Goal: Transaction & Acquisition: Purchase product/service

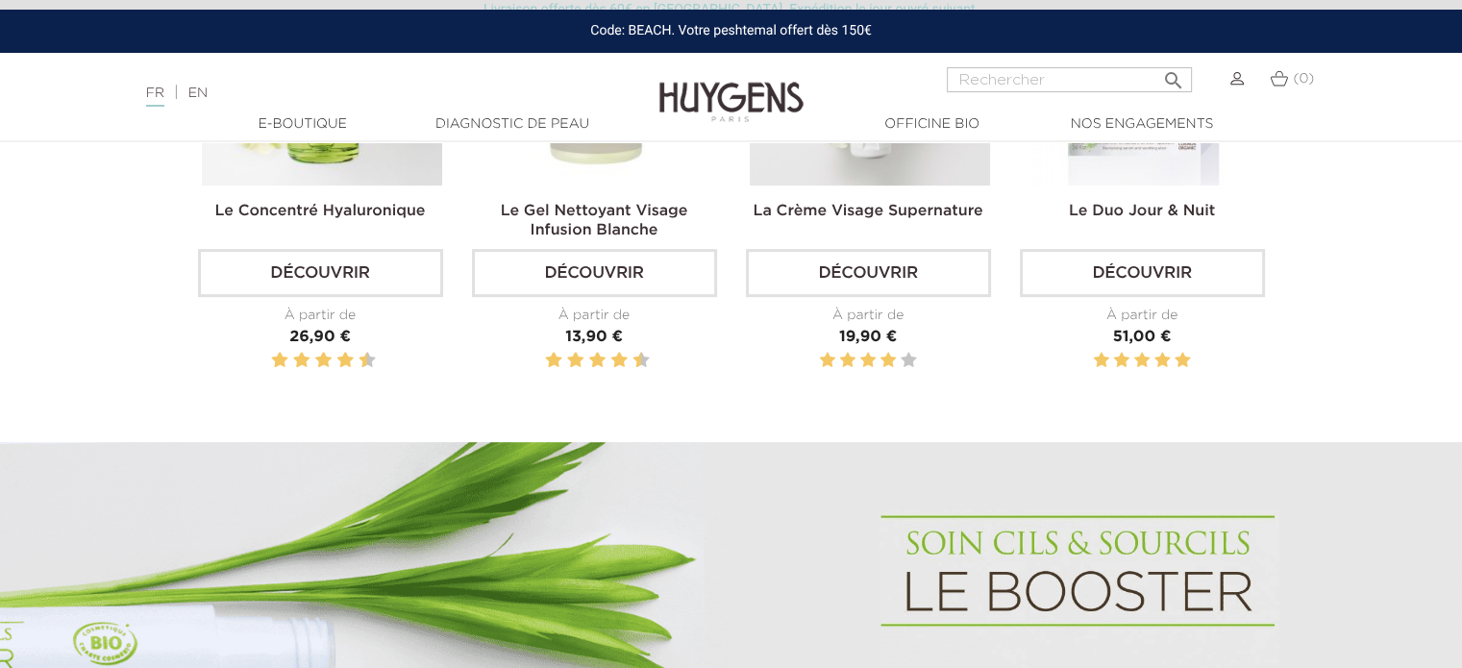
scroll to position [865, 0]
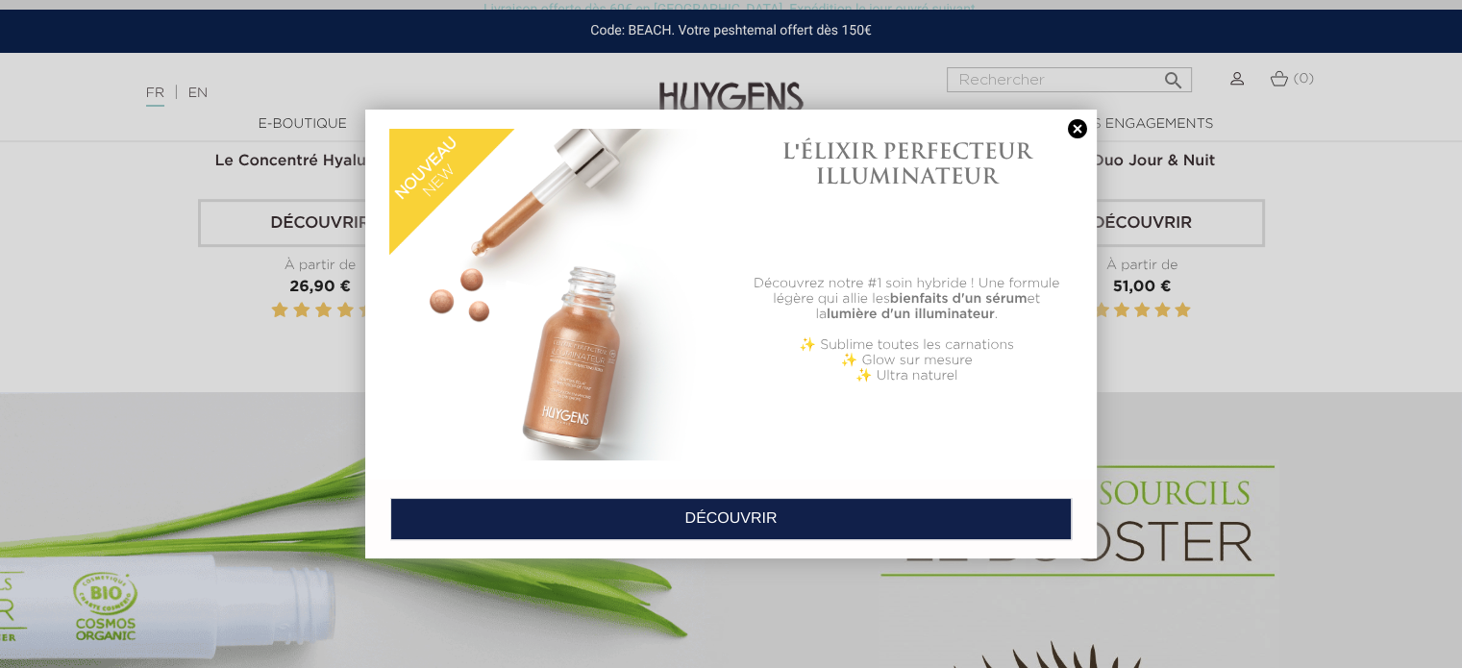
click at [734, 514] on link "DÉCOUVRIR" at bounding box center [731, 519] width 682 height 42
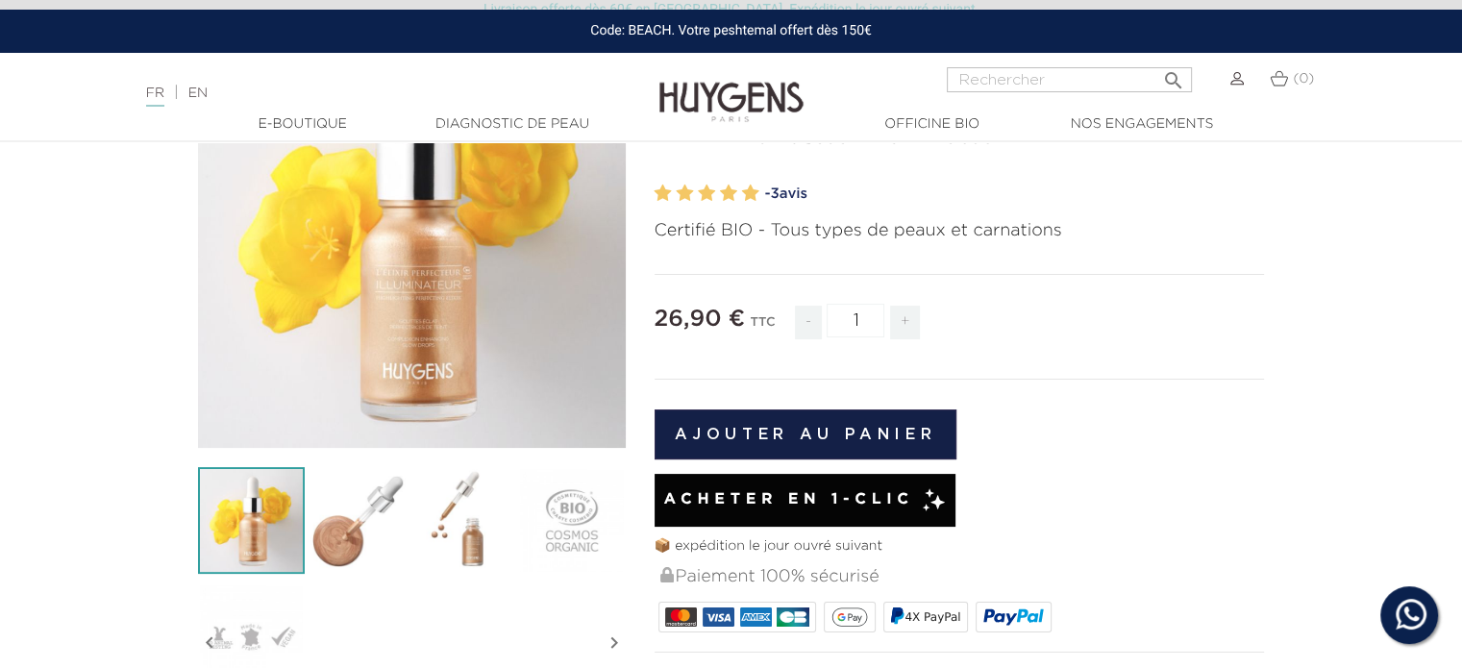
scroll to position [192, 0]
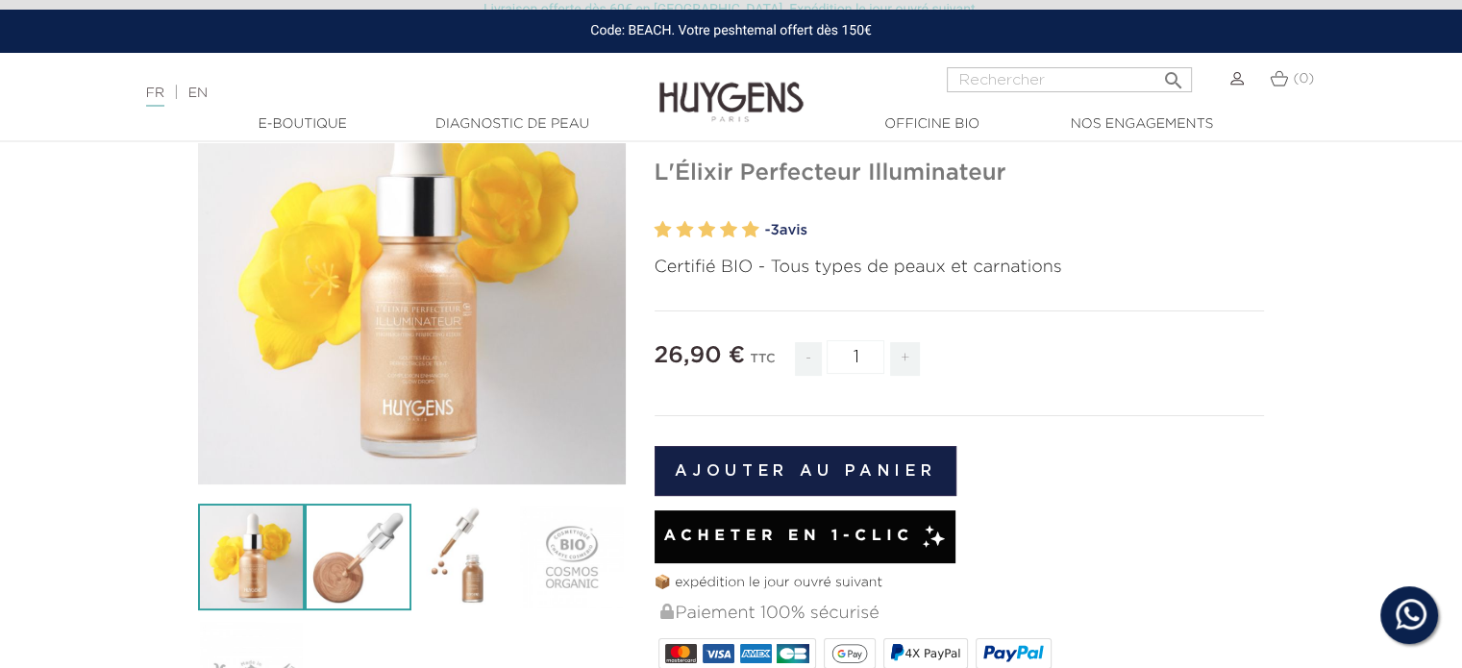
click at [346, 562] on img at bounding box center [358, 557] width 107 height 107
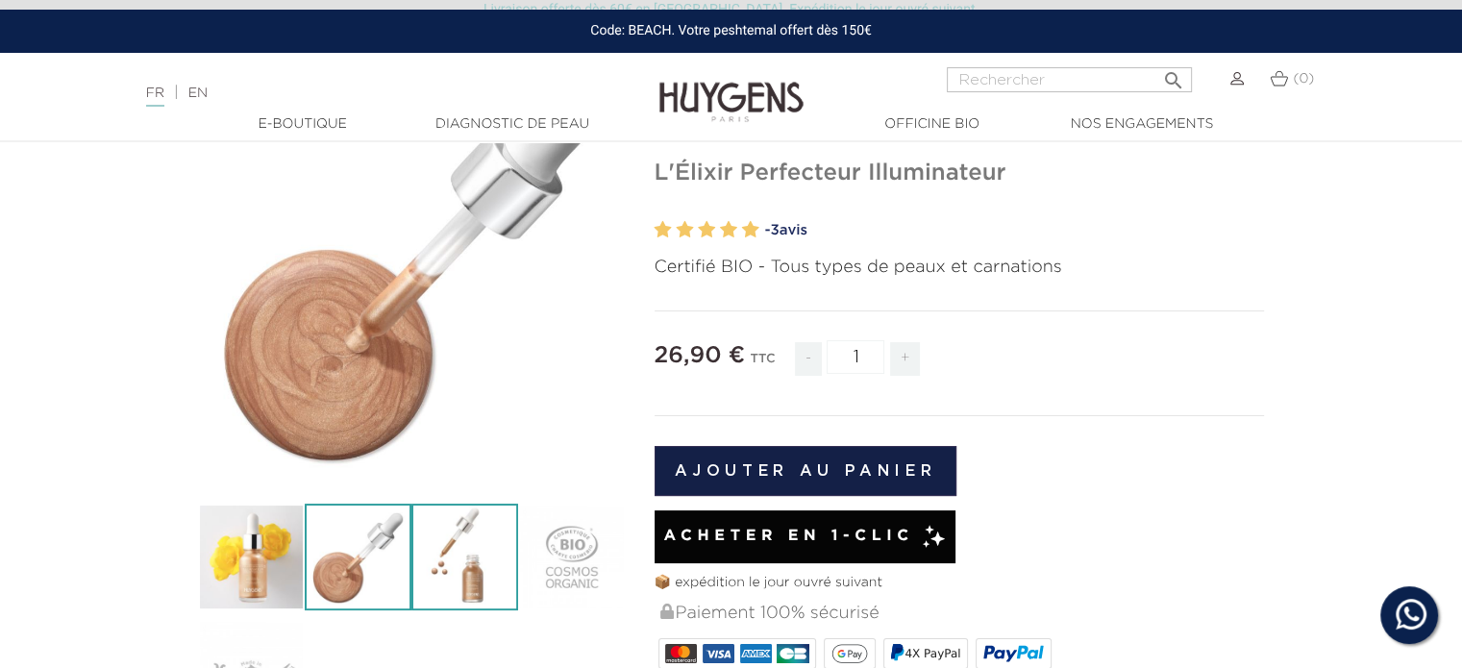
click at [448, 563] on img at bounding box center [465, 557] width 107 height 107
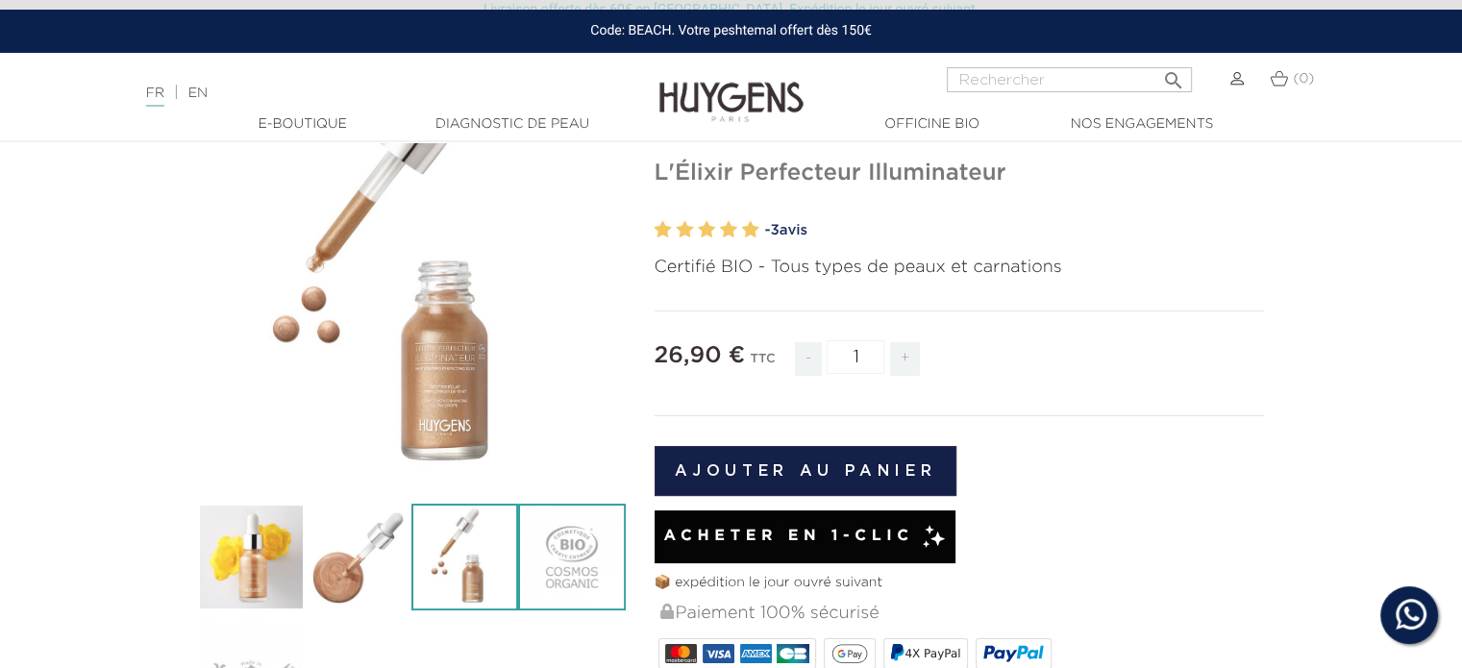
click at [561, 553] on img at bounding box center [571, 557] width 107 height 107
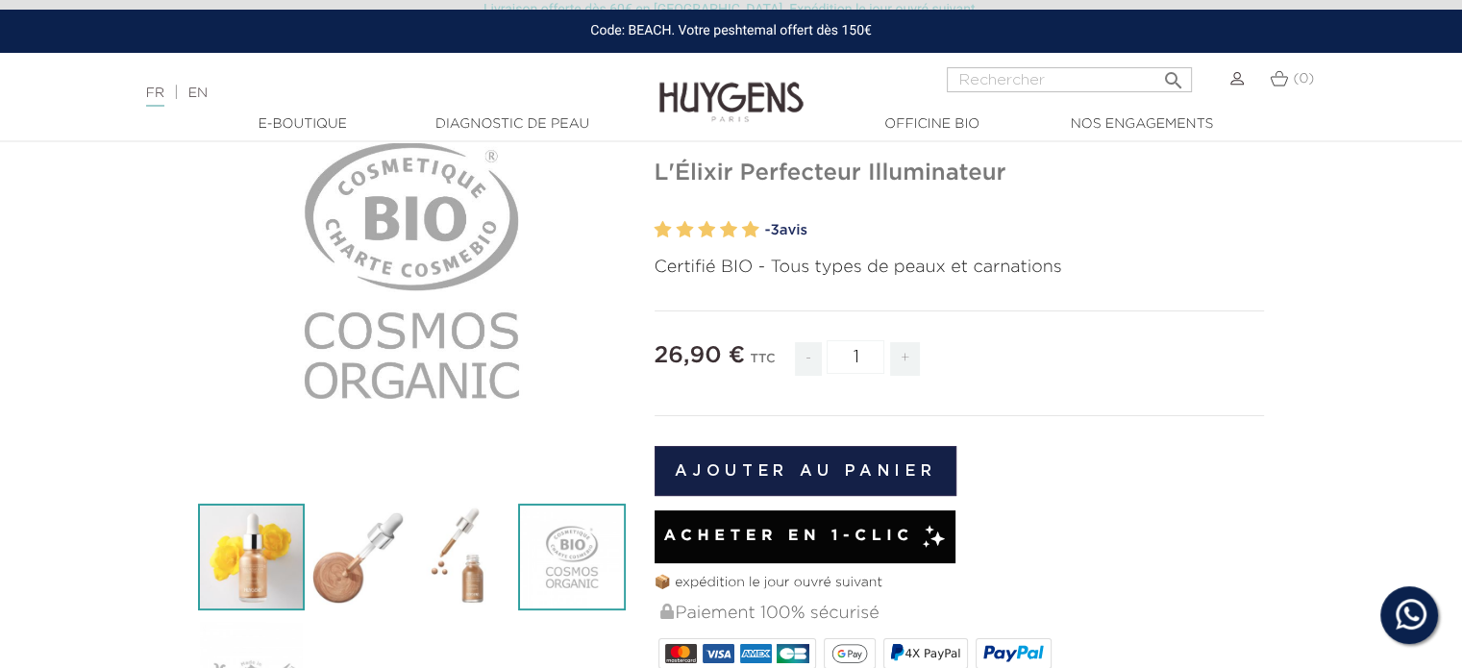
click at [266, 553] on img at bounding box center [251, 557] width 107 height 107
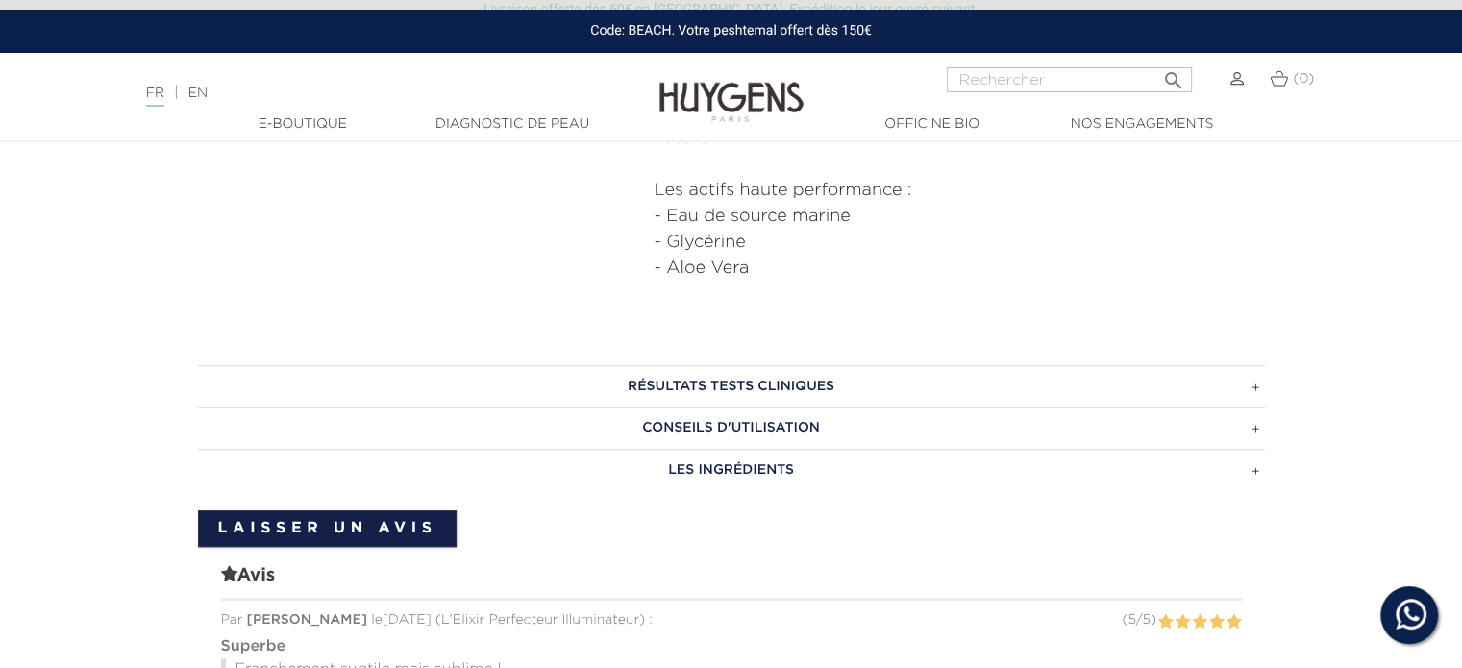
scroll to position [1058, 0]
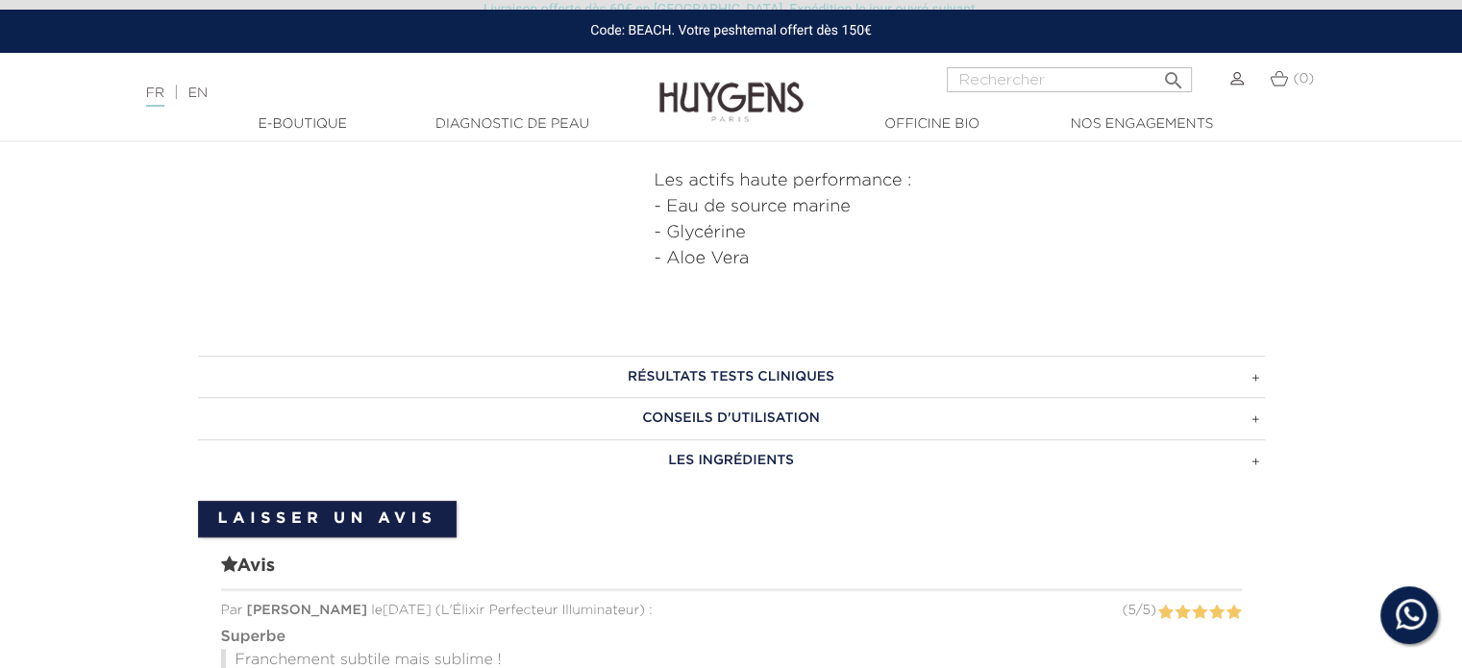
click at [1255, 416] on h3 "CONSEILS D'UTILISATION" at bounding box center [731, 418] width 1067 height 42
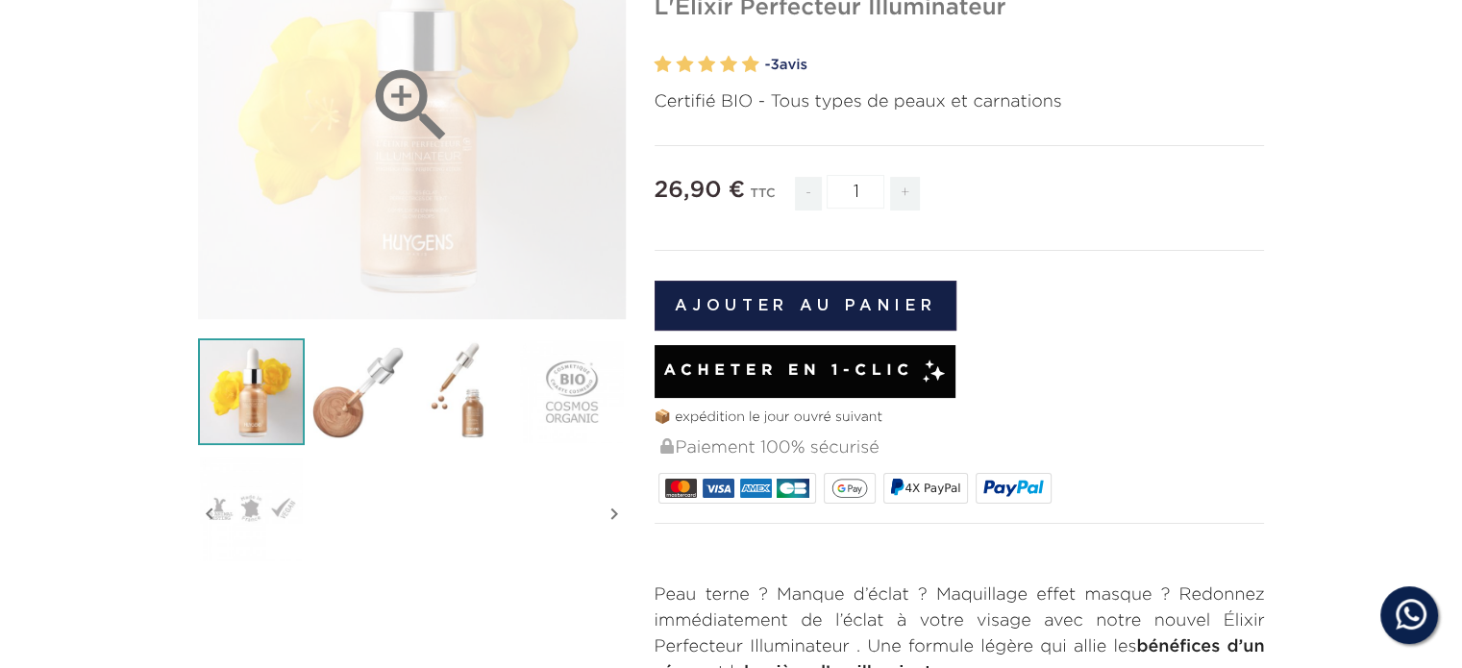
scroll to position [0, 0]
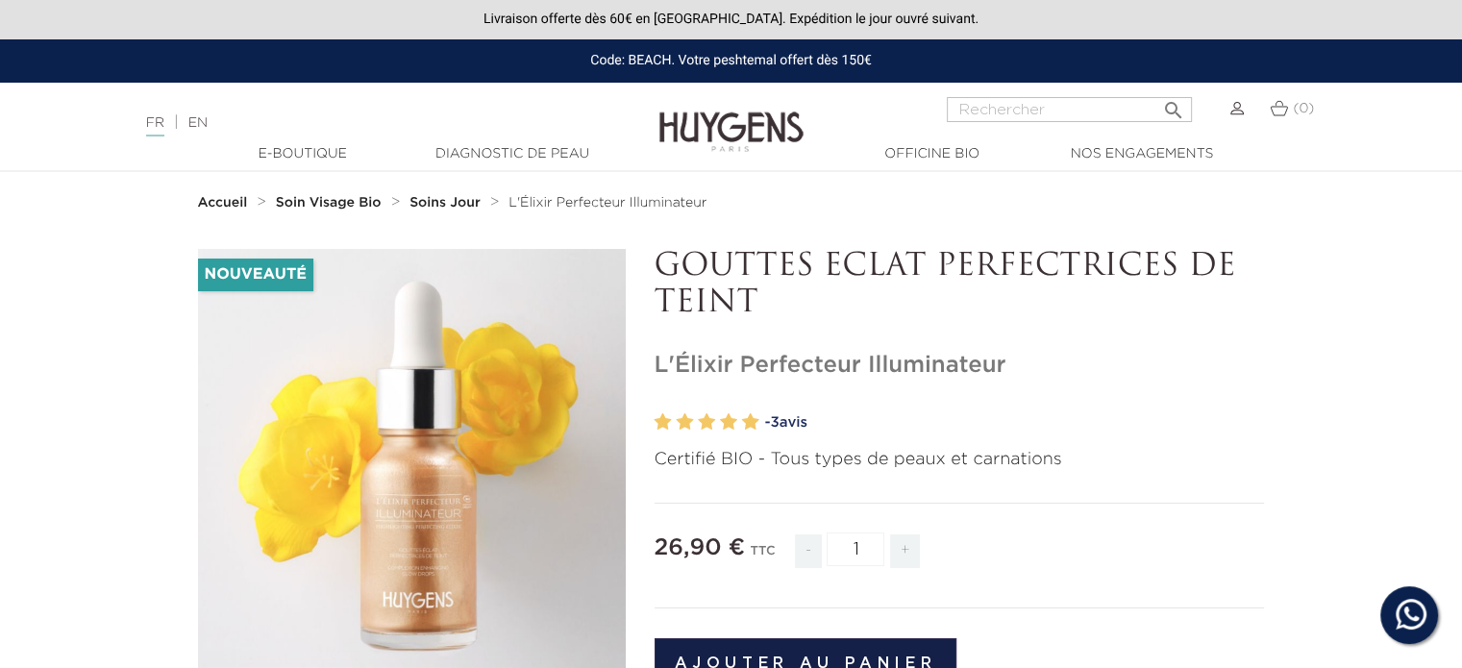
click at [220, 203] on strong "Accueil" at bounding box center [223, 202] width 50 height 13
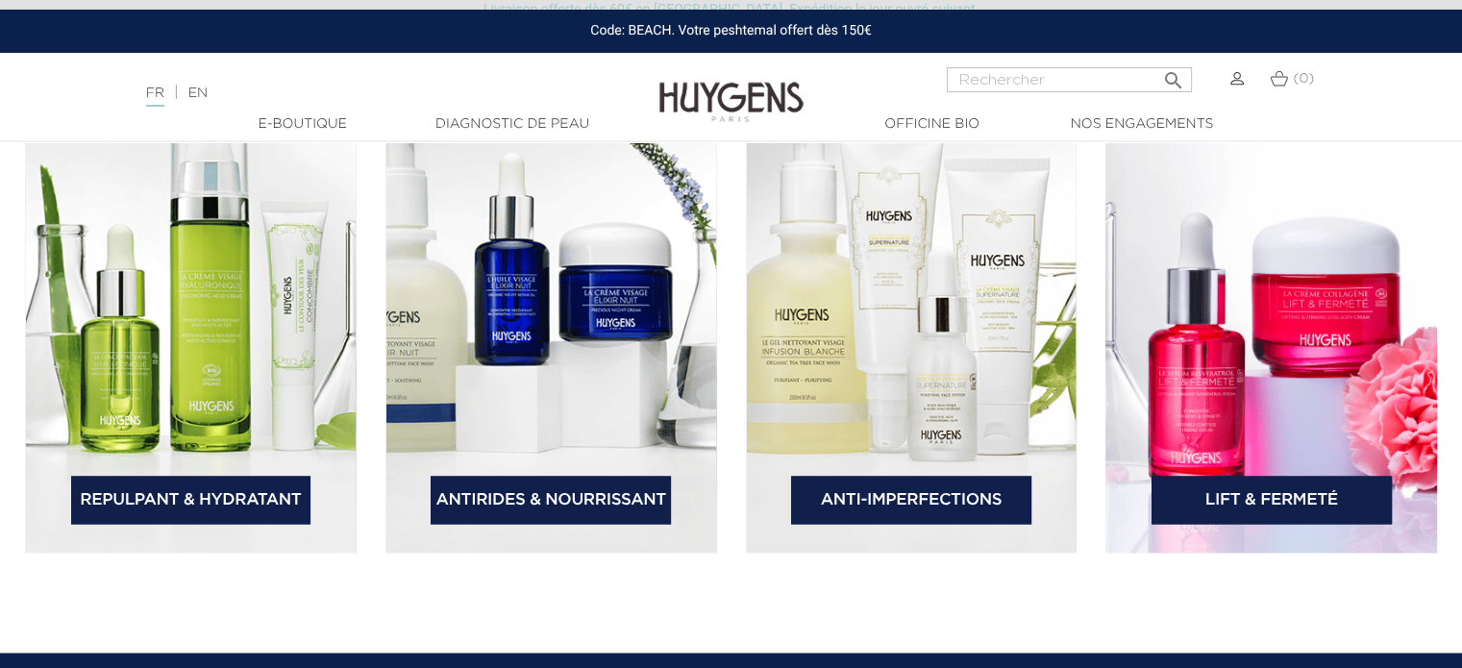
scroll to position [2788, 0]
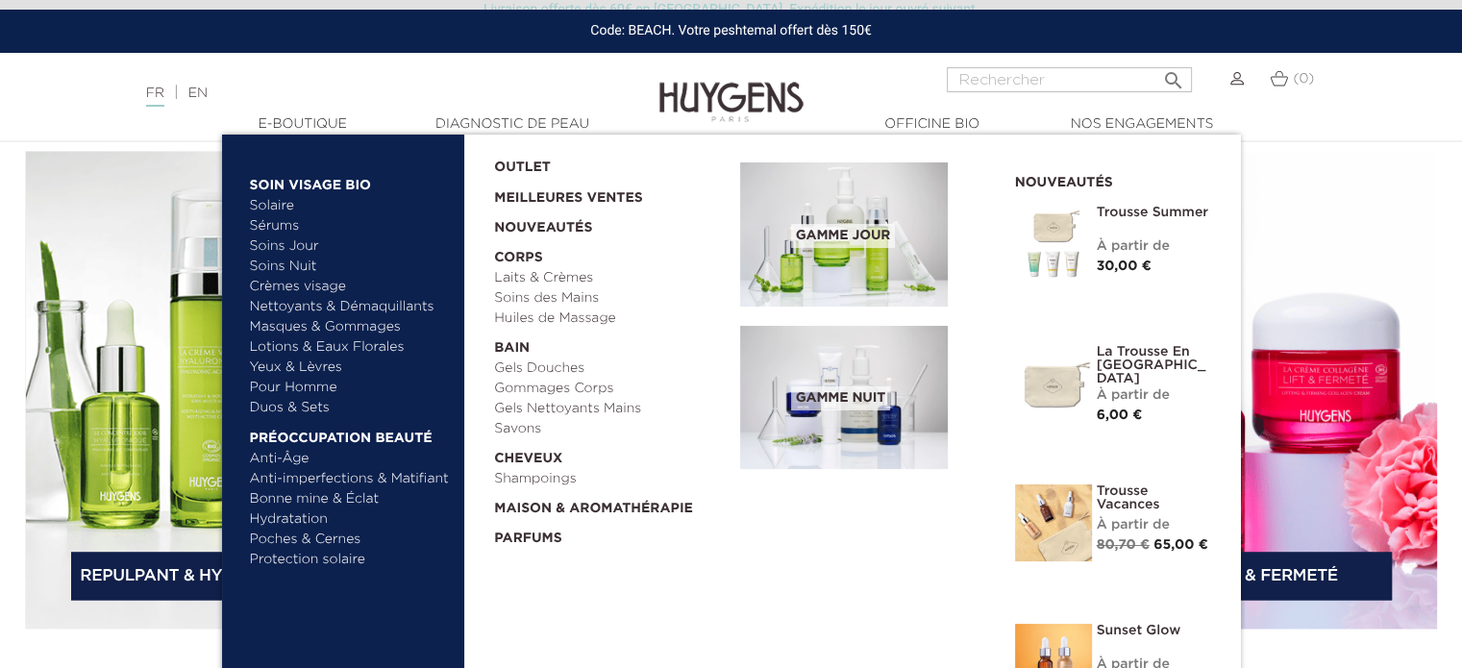
click at [294, 325] on link "Masques & Gommages" at bounding box center [350, 327] width 201 height 20
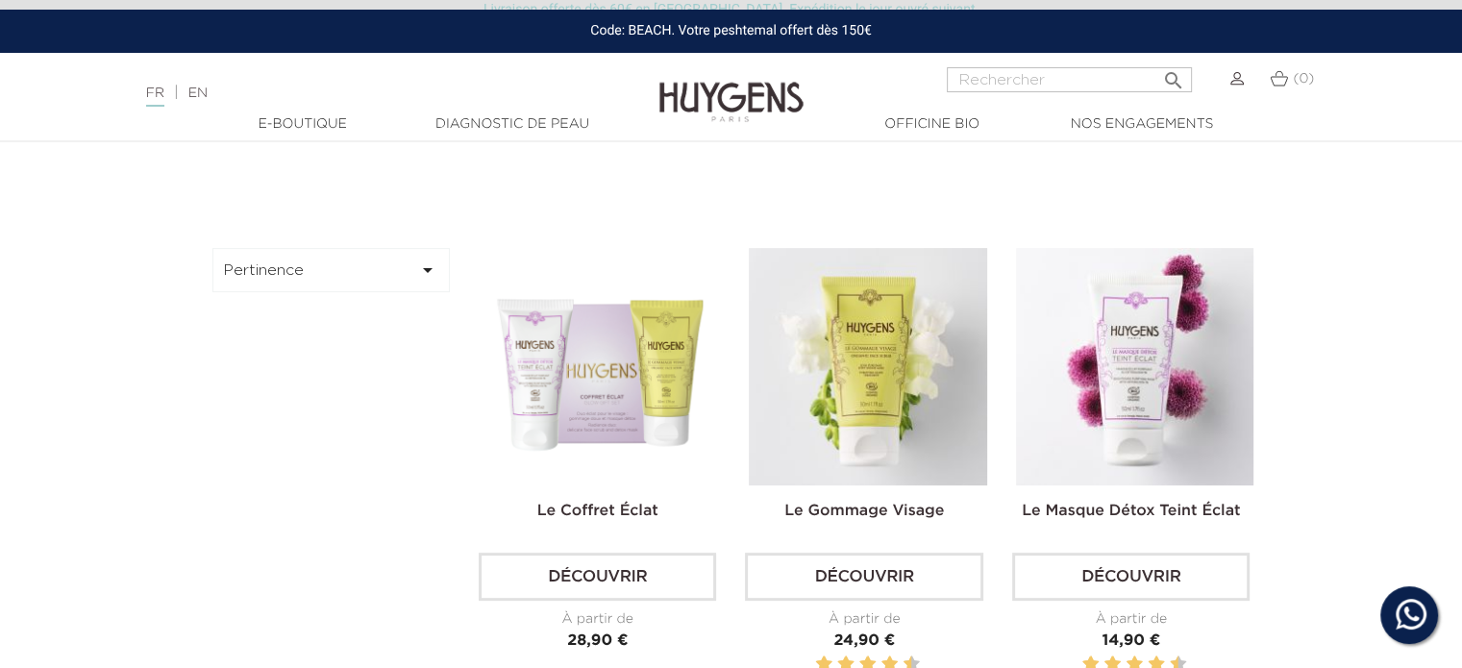
scroll to position [577, 0]
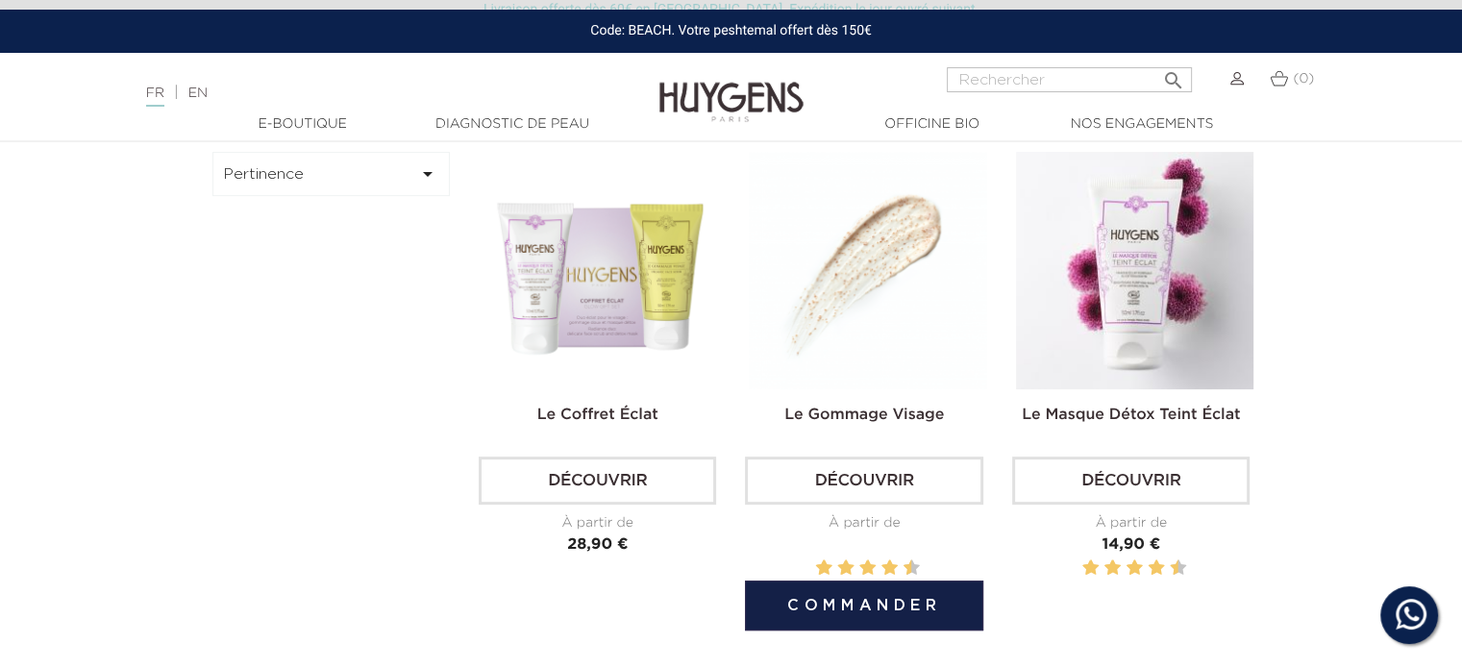
click at [879, 334] on img at bounding box center [867, 270] width 237 height 237
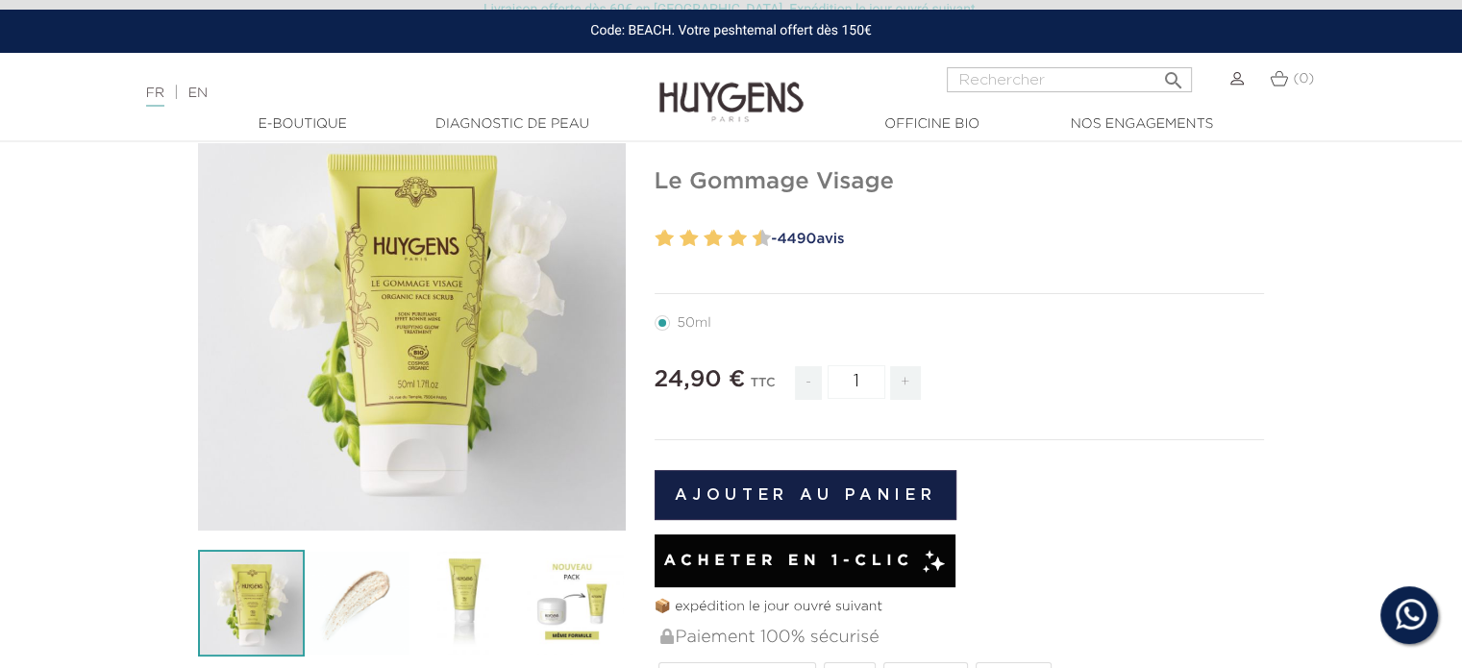
scroll to position [96, 0]
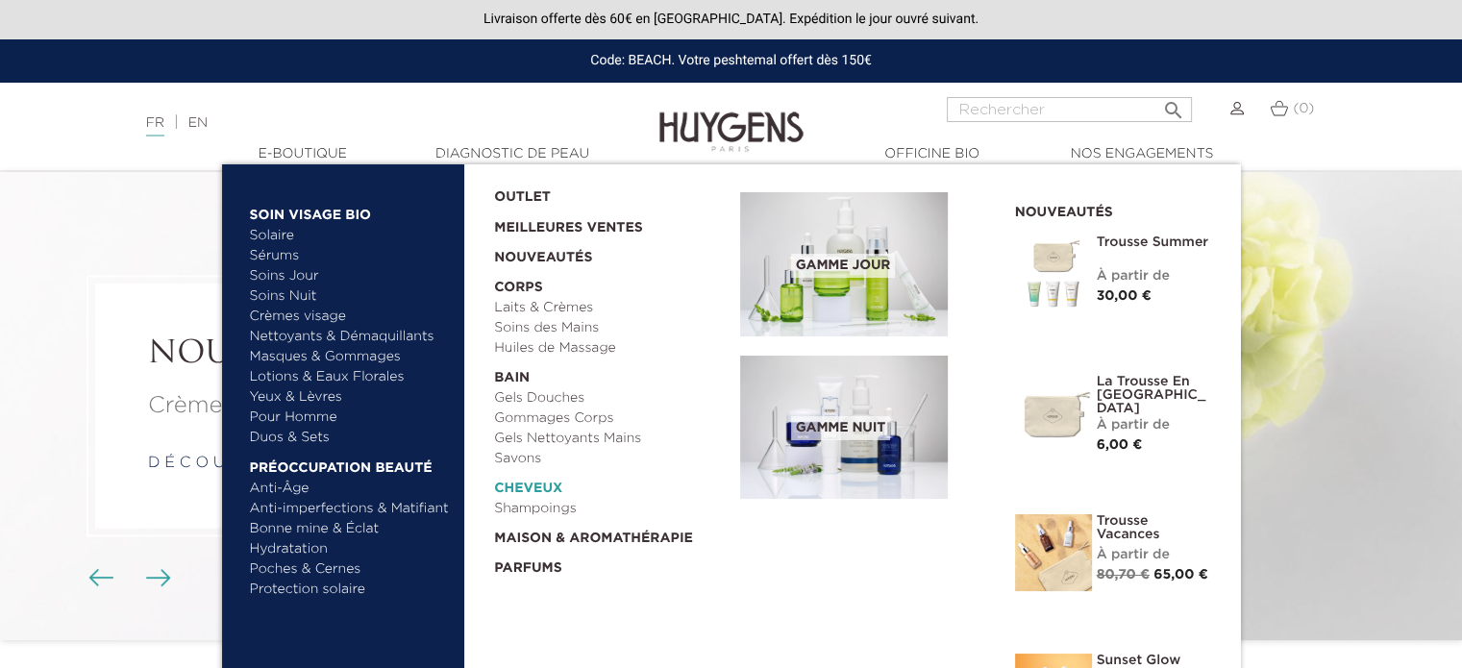
click at [525, 486] on link "  Cheveux" at bounding box center [610, 484] width 233 height 30
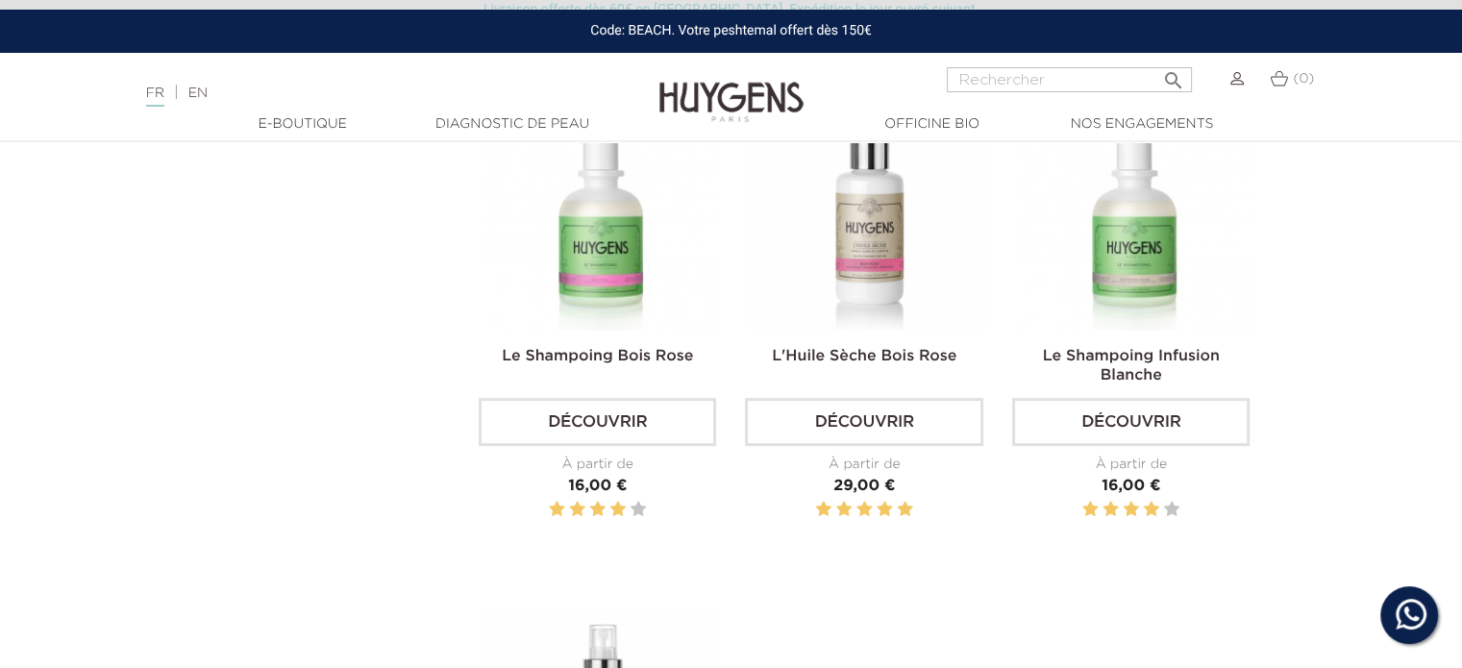
scroll to position [673, 0]
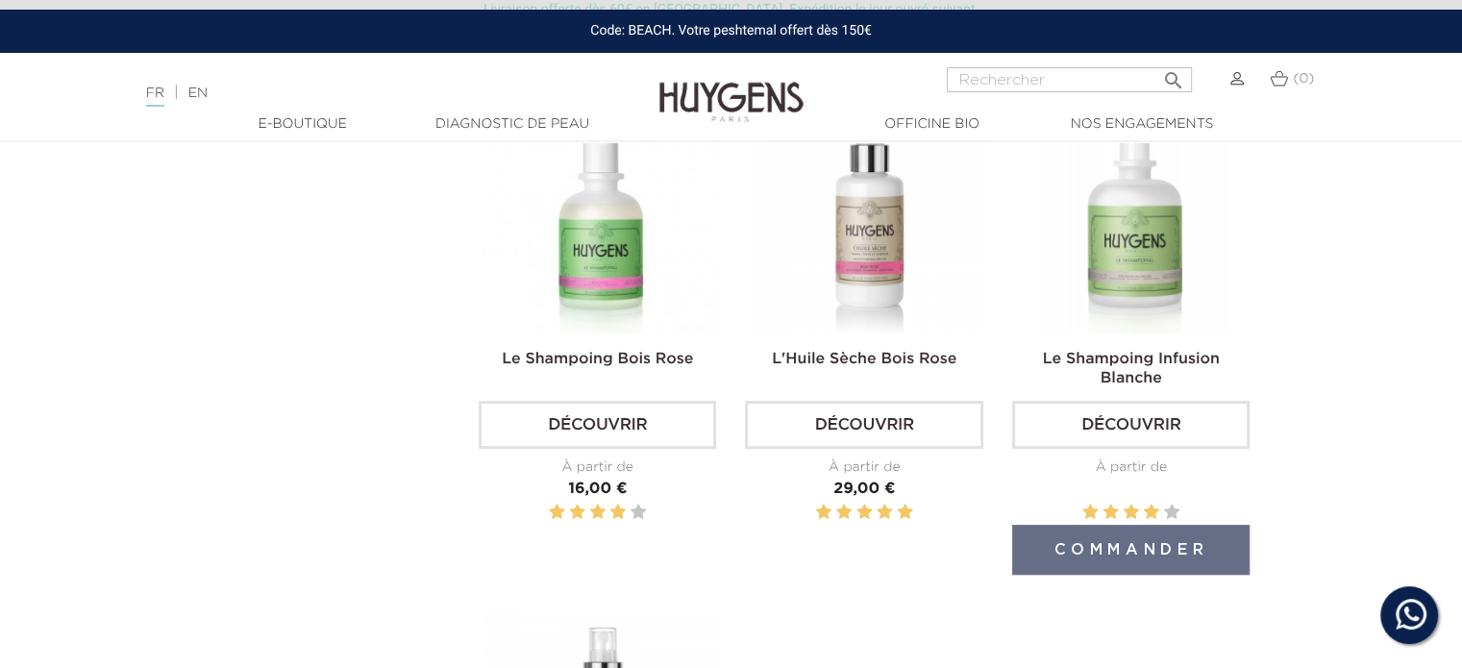
click at [1133, 268] on img at bounding box center [1134, 214] width 237 height 237
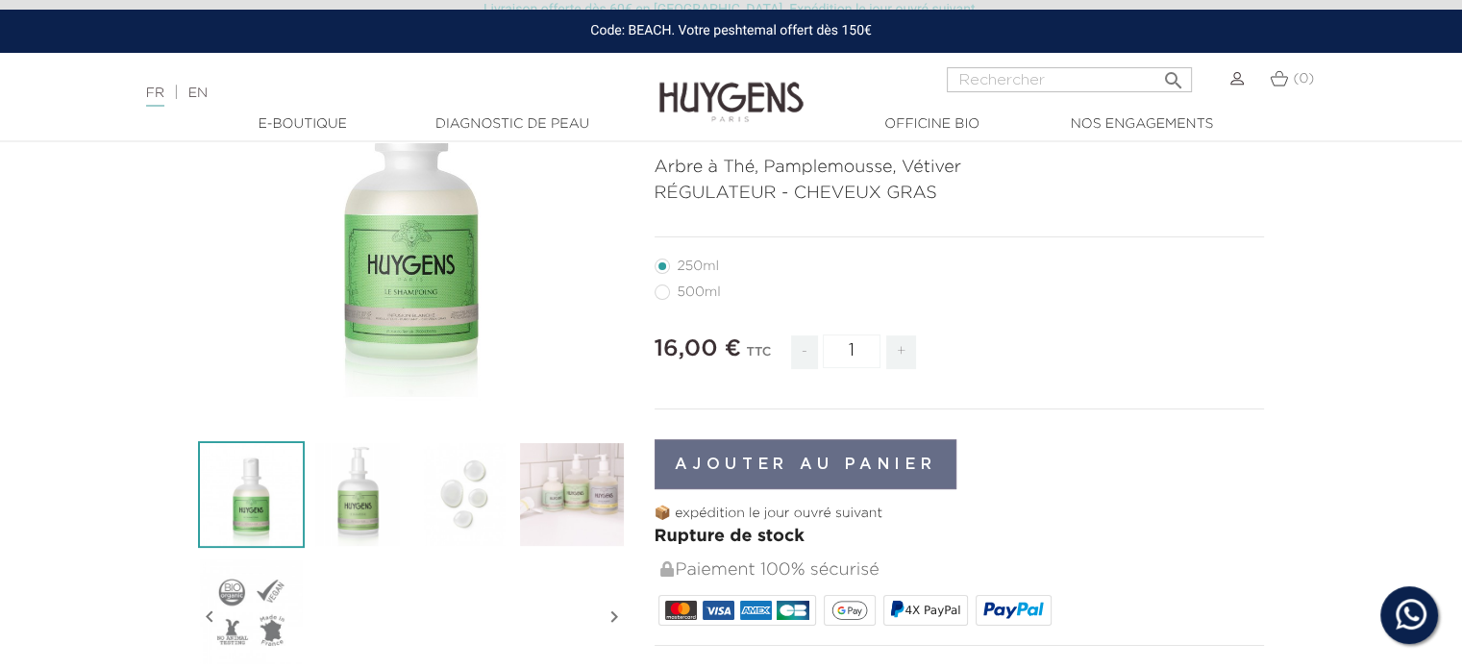
scroll to position [288, 0]
